Goal: Transaction & Acquisition: Obtain resource

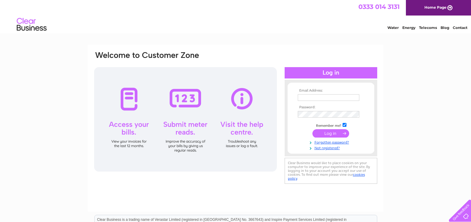
type input "accounts@trsweb.co.uk"
click at [329, 133] on input "submit" at bounding box center [331, 133] width 37 height 8
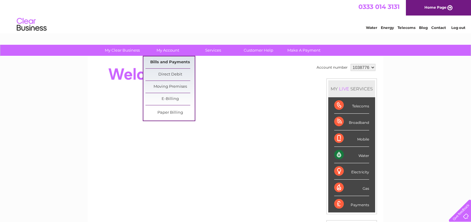
click at [170, 62] on link "Bills and Payments" at bounding box center [170, 62] width 49 height 12
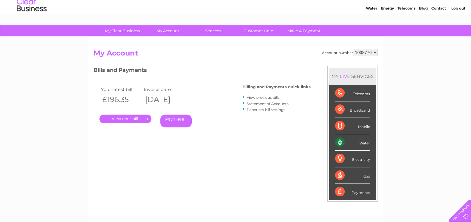
scroll to position [30, 0]
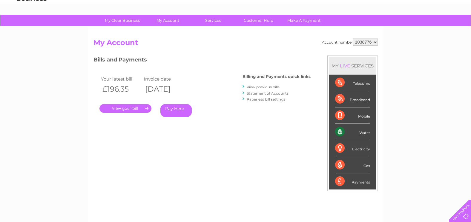
click at [114, 108] on link "." at bounding box center [126, 108] width 52 height 9
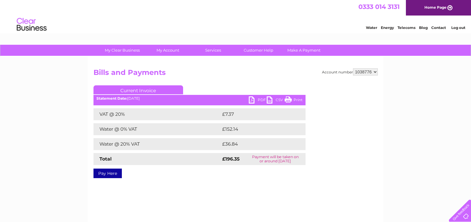
click at [253, 99] on link "PDF" at bounding box center [258, 101] width 18 height 9
click at [460, 26] on link "Log out" at bounding box center [459, 27] width 14 height 4
